Goal: Information Seeking & Learning: Understand process/instructions

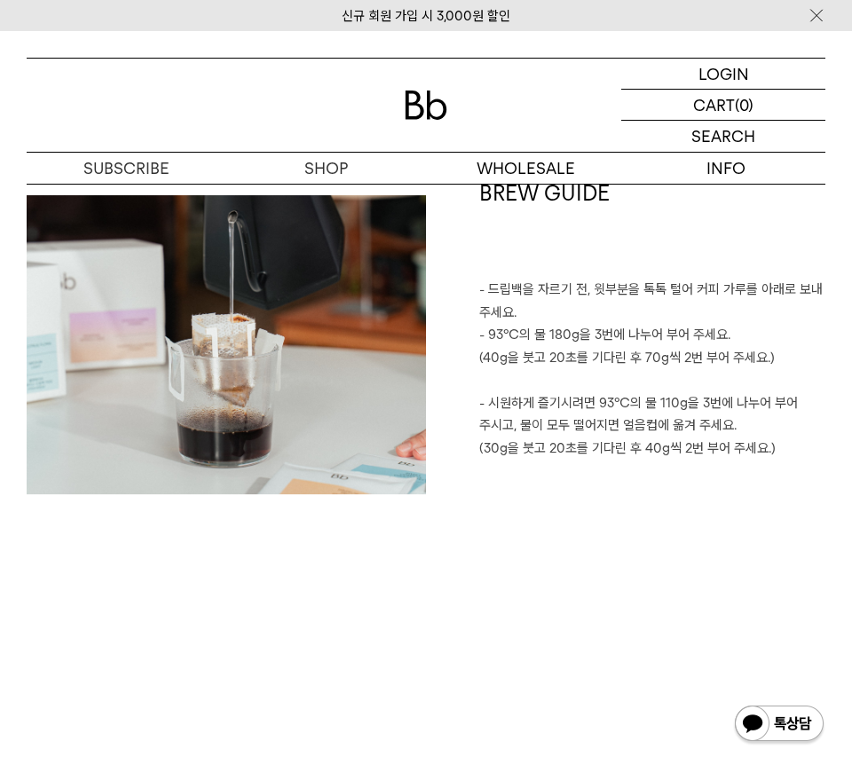
scroll to position [3066, 0]
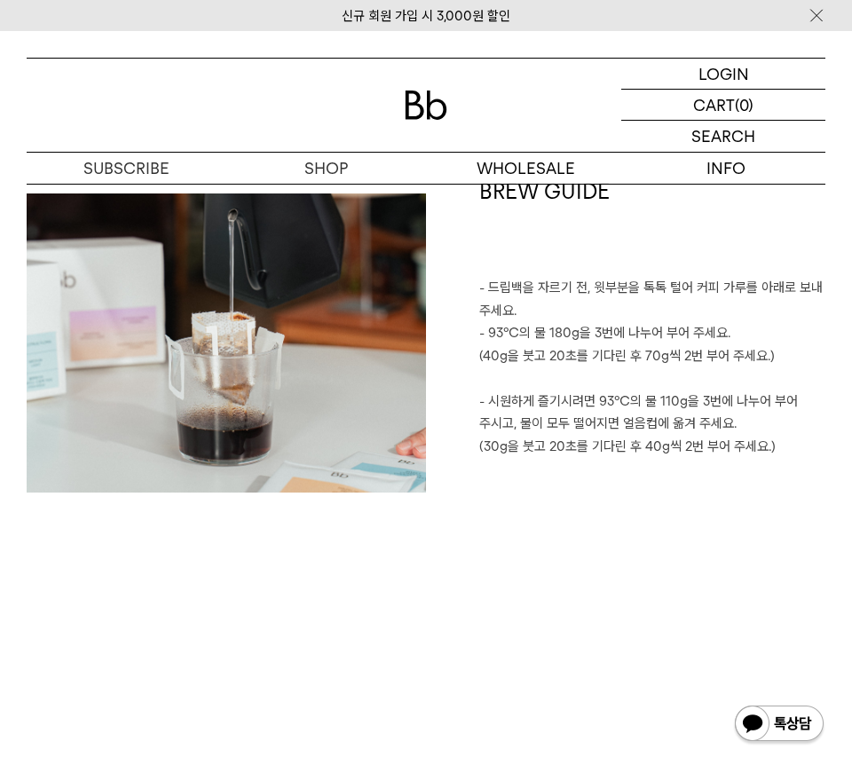
click at [586, 404] on p "- 시원하게 즐기시려면 93℃의 물 110g을 3번에 나누어 부어 주시고, 물이 모두 떨어지면 얼음컵에 옮겨 주세요." at bounding box center [652, 413] width 346 height 45
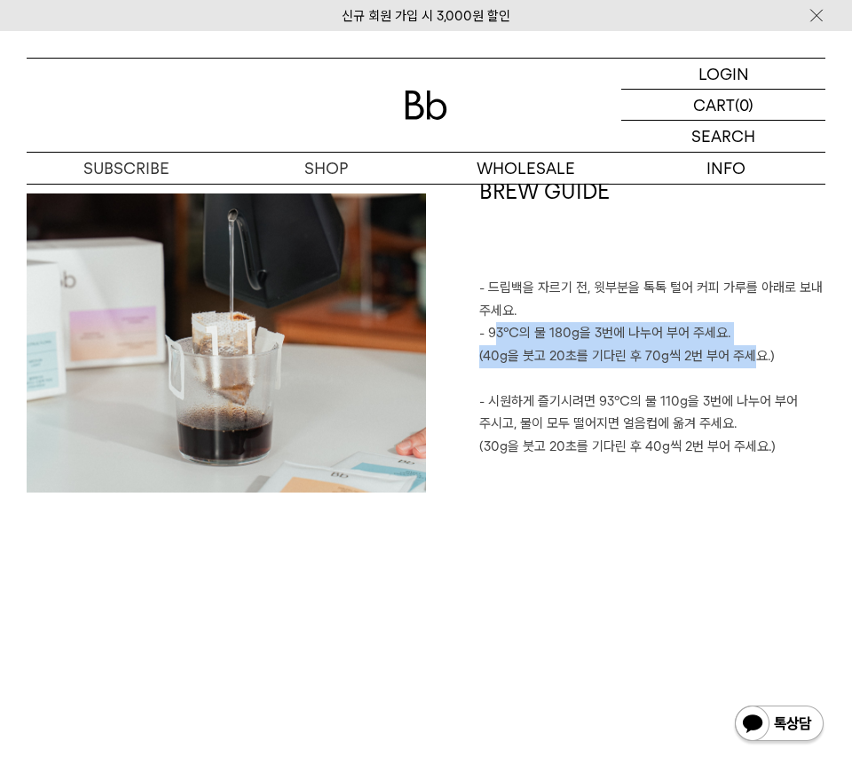
drag, startPoint x: 495, startPoint y: 332, endPoint x: 750, endPoint y: 349, distance: 255.4
click at [750, 349] on div "BREW GUIDE - 드립백을 자르기 전, 윗부분을 톡톡 털어 커피 가루를 아래로 보내 주세요. - 93℃의 물 180g을 3번에 나누어 부…" at bounding box center [626, 335] width 400 height 317
drag, startPoint x: 773, startPoint y: 355, endPoint x: 474, endPoint y: 334, distance: 299.9
click at [474, 334] on div "BREW GUIDE - 드립백을 자르기 전, 윗부분을 톡톡 털어 커피 가루를 아래로 보내 주세요. - 93℃의 물 180g을 3번에 나누어 부…" at bounding box center [626, 335] width 400 height 317
click at [504, 351] on p "(40g을 붓고 20초를 기다린 후 70g씩 2번 부어 주세요.)" at bounding box center [652, 356] width 346 height 23
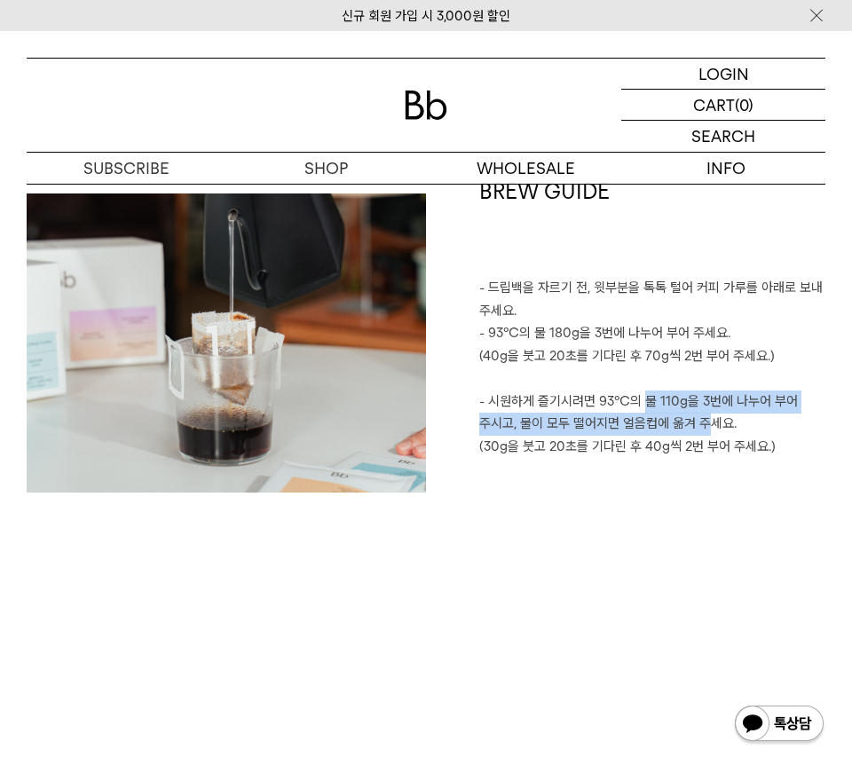
drag, startPoint x: 645, startPoint y: 400, endPoint x: 723, endPoint y: 433, distance: 83.9
click at [723, 433] on p "- 시원하게 즐기시려면 93℃의 물 110g을 3번에 나누어 부어 주시고, 물이 모두 떨어지면 얼음컵에 옮겨 주세요." at bounding box center [652, 413] width 346 height 45
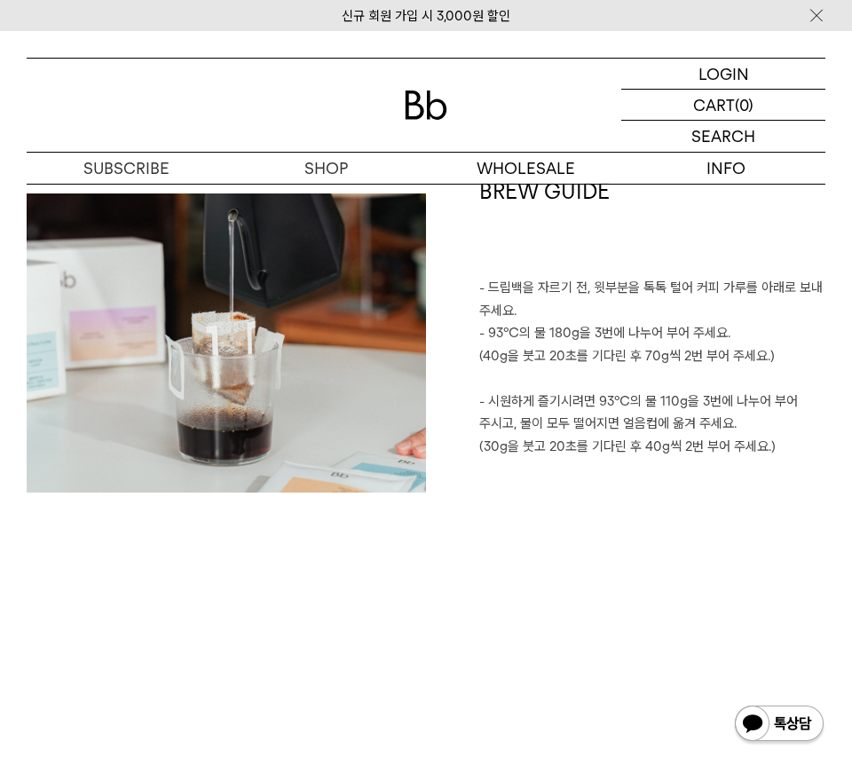
click at [744, 432] on p "- 시원하게 즐기시려면 93℃의 물 110g을 3번에 나누어 부어 주시고, 물이 모두 떨어지면 얼음컵에 옮겨 주세요." at bounding box center [652, 413] width 346 height 45
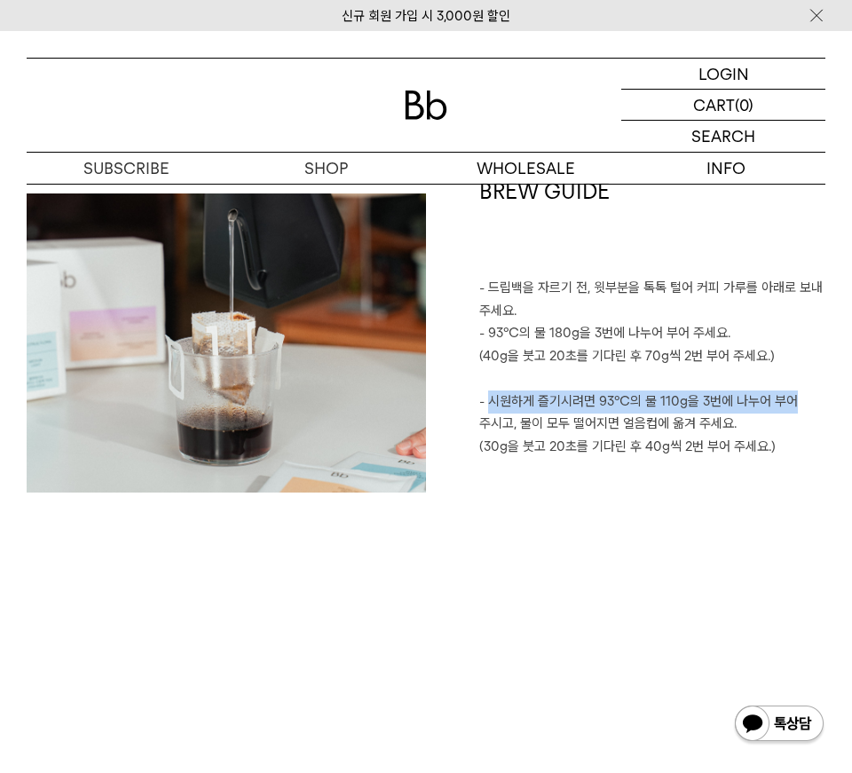
drag, startPoint x: 490, startPoint y: 403, endPoint x: 809, endPoint y: 406, distance: 318.7
click at [809, 406] on p "- 시원하게 즐기시려면 93℃의 물 110g을 3번에 나누어 부어 주시고, 물이 모두 떨어지면 얼음컵에 옮겨 주세요." at bounding box center [652, 413] width 346 height 45
copy p "시원하게 즐기시려면 93℃의 물 110g을 3번에 나누어 부어"
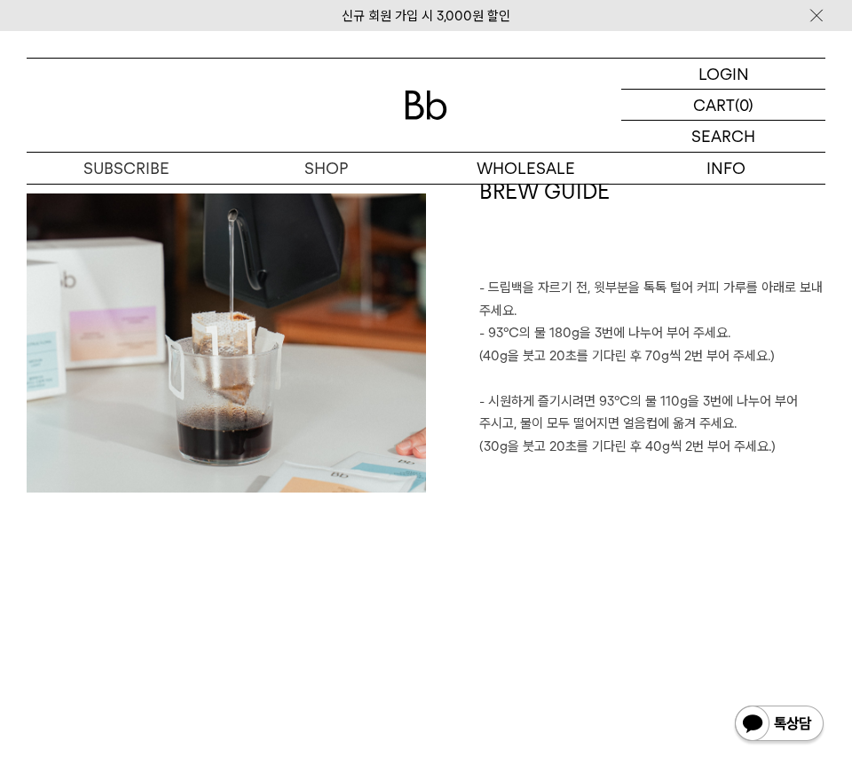
click at [770, 415] on p "- 시원하게 즐기시려면 93℃의 물 110g을 3번에 나누어 부어 주시고, 물이 모두 떨어지면 얼음컵에 옮겨 주세요." at bounding box center [652, 413] width 346 height 45
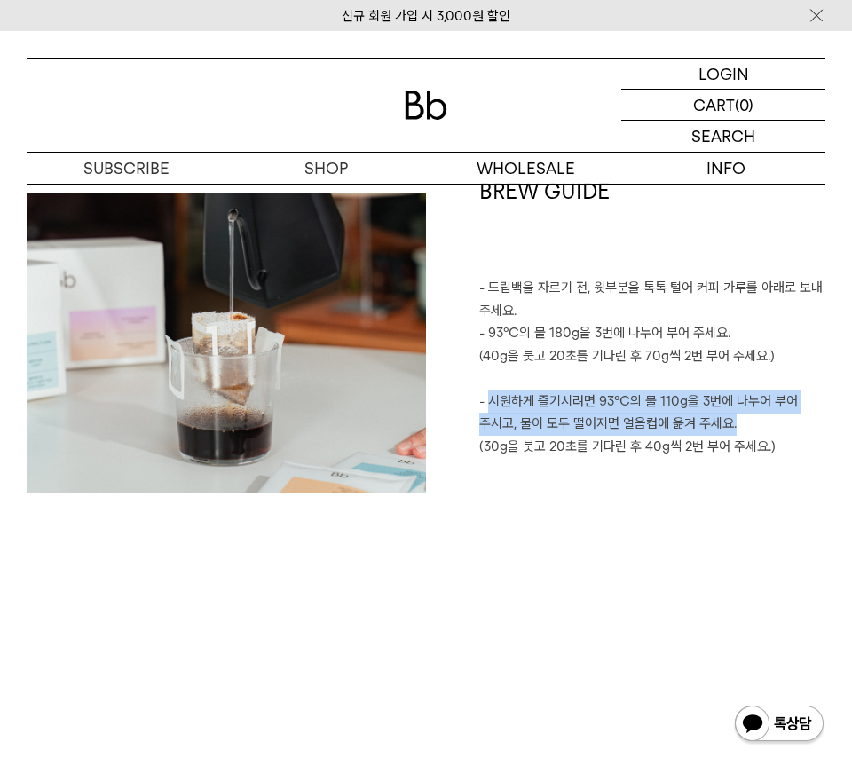
drag, startPoint x: 740, startPoint y: 420, endPoint x: 490, endPoint y: 397, distance: 251.4
click at [490, 397] on p "- 시원하게 즐기시려면 93℃의 물 110g을 3번에 나누어 부어 주시고, 물이 모두 떨어지면 얼음컵에 옮겨 주세요." at bounding box center [652, 413] width 346 height 45
drag, startPoint x: 489, startPoint y: 400, endPoint x: 795, endPoint y: 392, distance: 306.4
click at [795, 392] on p "- 시원하게 즐기시려면 93℃의 물 110g을 3번에 나누어 부어 주시고, 물이 모두 떨어지면 얼음컵에 옮겨 주세요." at bounding box center [652, 413] width 346 height 45
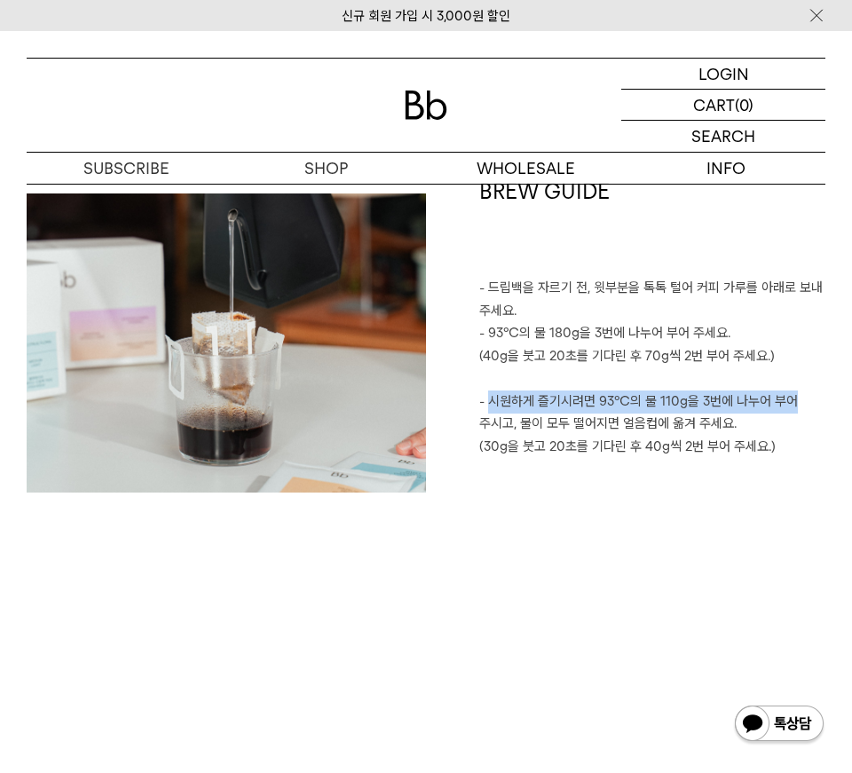
copy p "시원하게 즐기시려면 93℃의 물 110g을 3번에 나누어 부어"
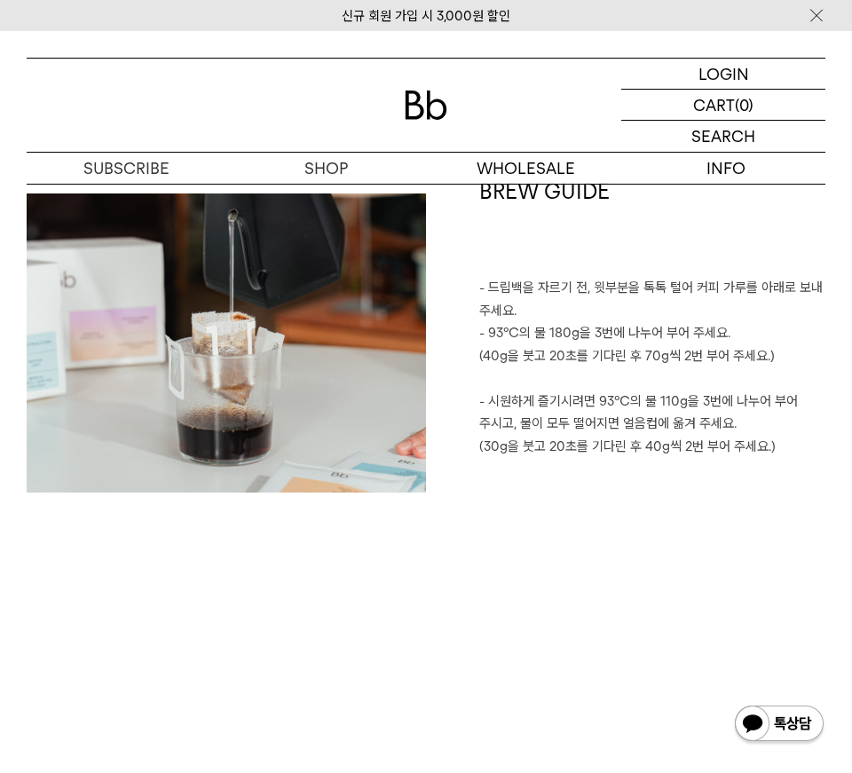
click at [528, 423] on p "- 시원하게 즐기시려면 93℃의 물 110g을 3번에 나누어 부어 주시고, 물이 모두 떨어지면 얼음컵에 옮겨 주세요." at bounding box center [652, 413] width 346 height 45
drag, startPoint x: 746, startPoint y: 422, endPoint x: 522, endPoint y: 423, distance: 223.7
click at [522, 423] on p "- 시원하게 즐기시려면 93℃의 물 110g을 3번에 나누어 부어 주시고, 물이 모두 떨어지면 얼음컵에 옮겨 주세요." at bounding box center [652, 413] width 346 height 45
copy p "물이 모두 떨어지면 얼음컵에 옮겨 주세요."
